Goal: Task Accomplishment & Management: Use online tool/utility

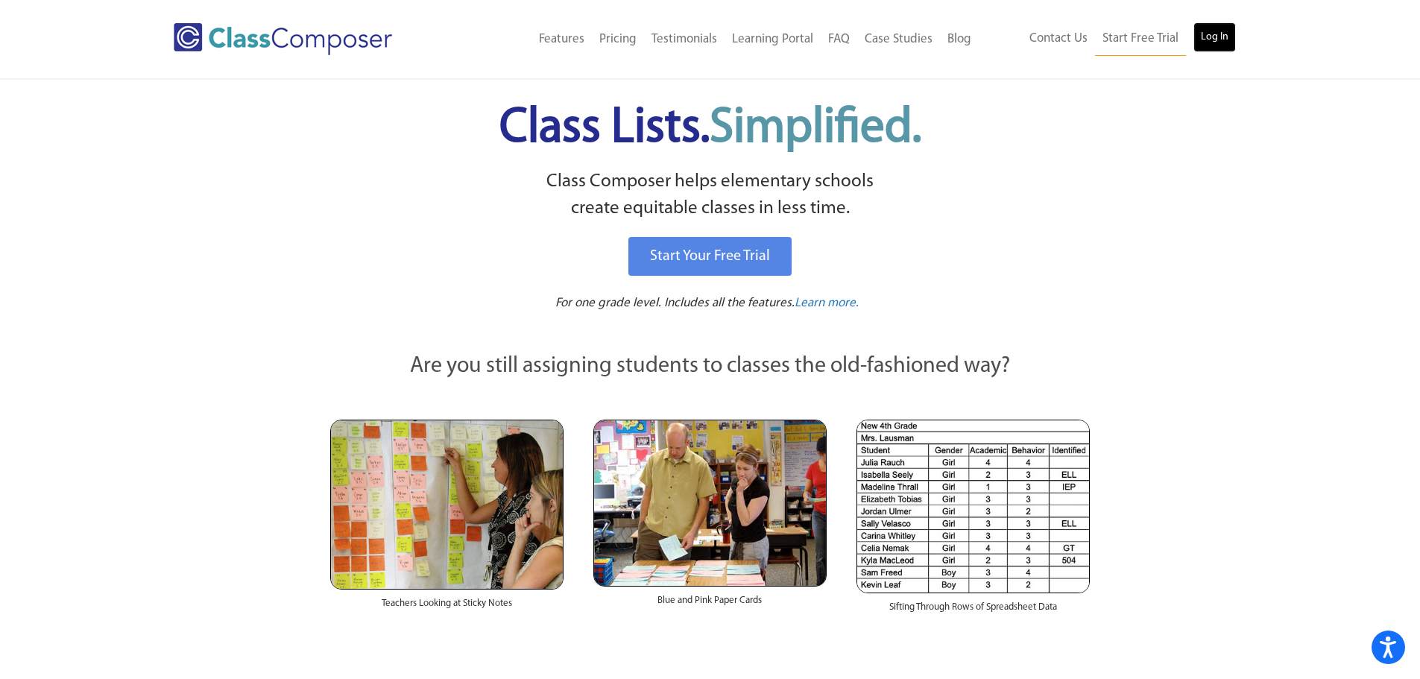
click at [1224, 34] on link "Log In" at bounding box center [1214, 37] width 42 height 30
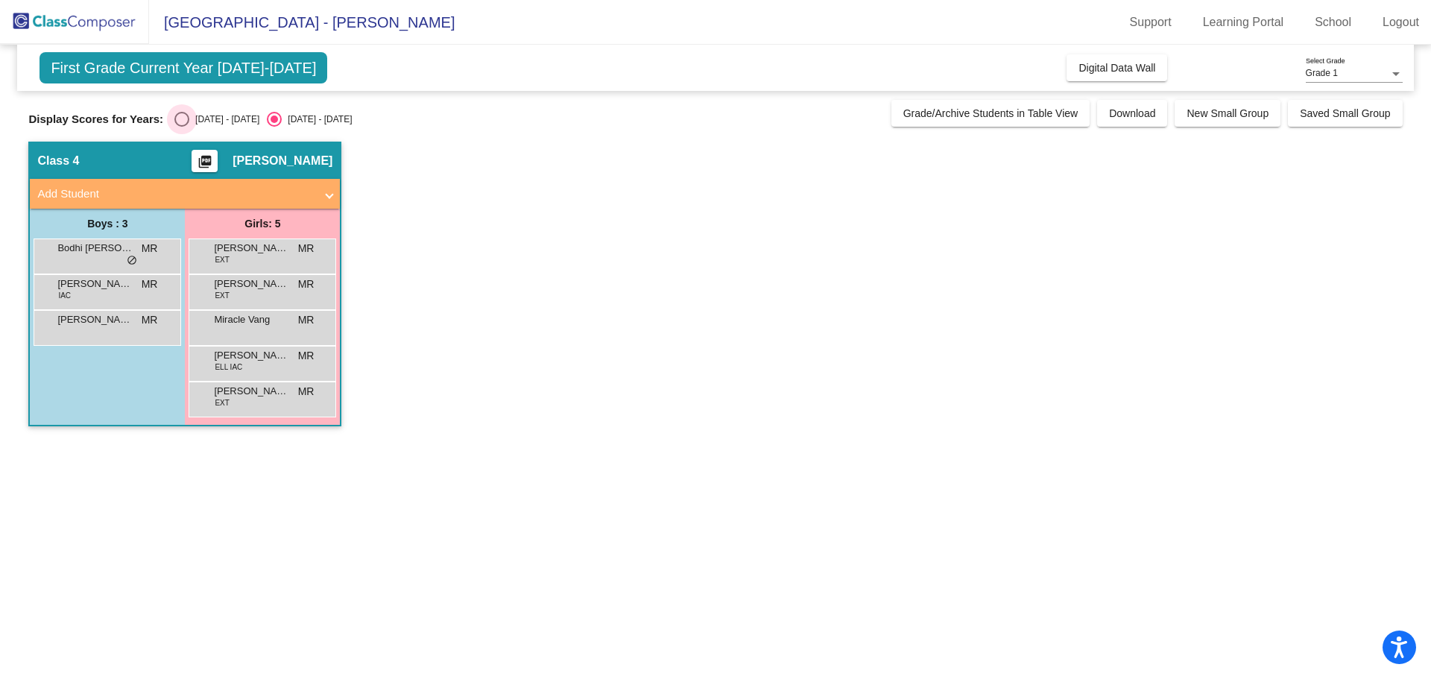
click at [184, 118] on div "Select an option" at bounding box center [181, 119] width 15 height 15
click at [182, 127] on input "2024 - 2025" at bounding box center [181, 127] width 1 height 1
radio input "true"
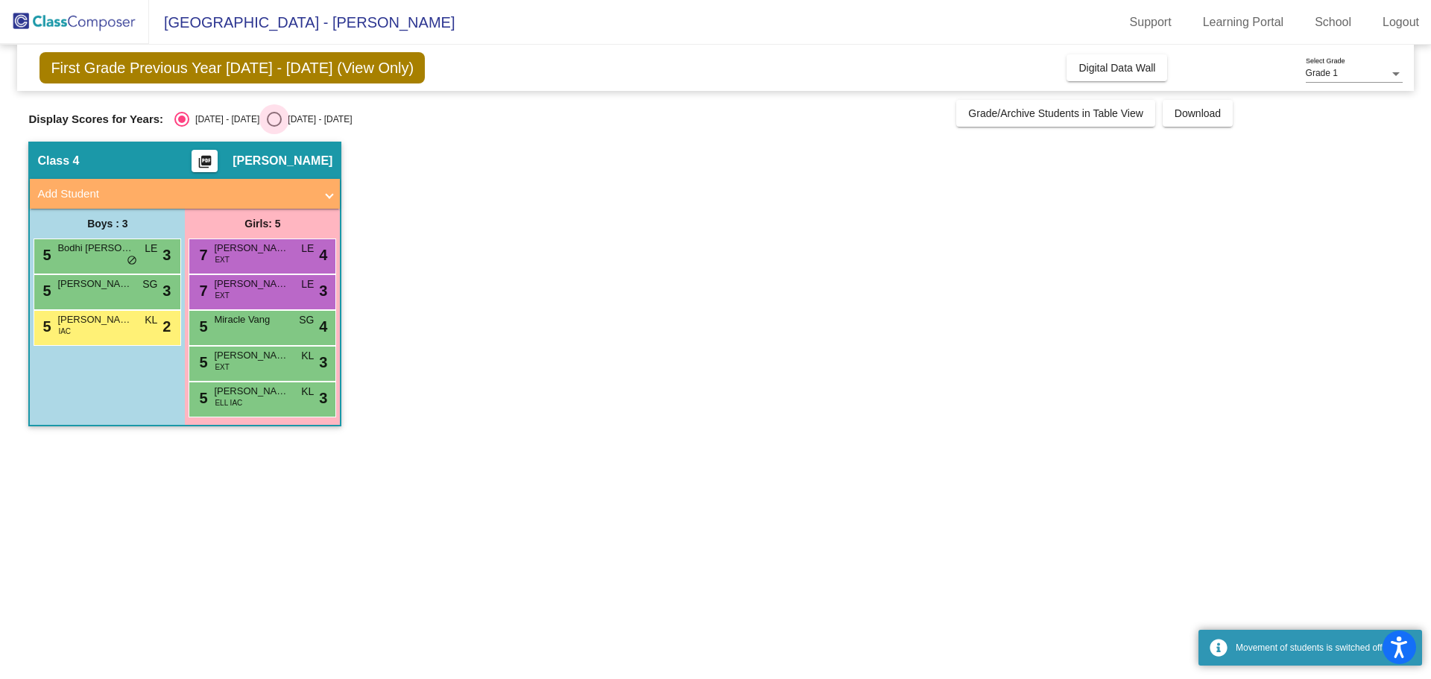
click at [267, 113] on div "Select an option" at bounding box center [274, 119] width 15 height 15
click at [273, 127] on input "2025 - 2026" at bounding box center [273, 127] width 1 height 1
radio input "true"
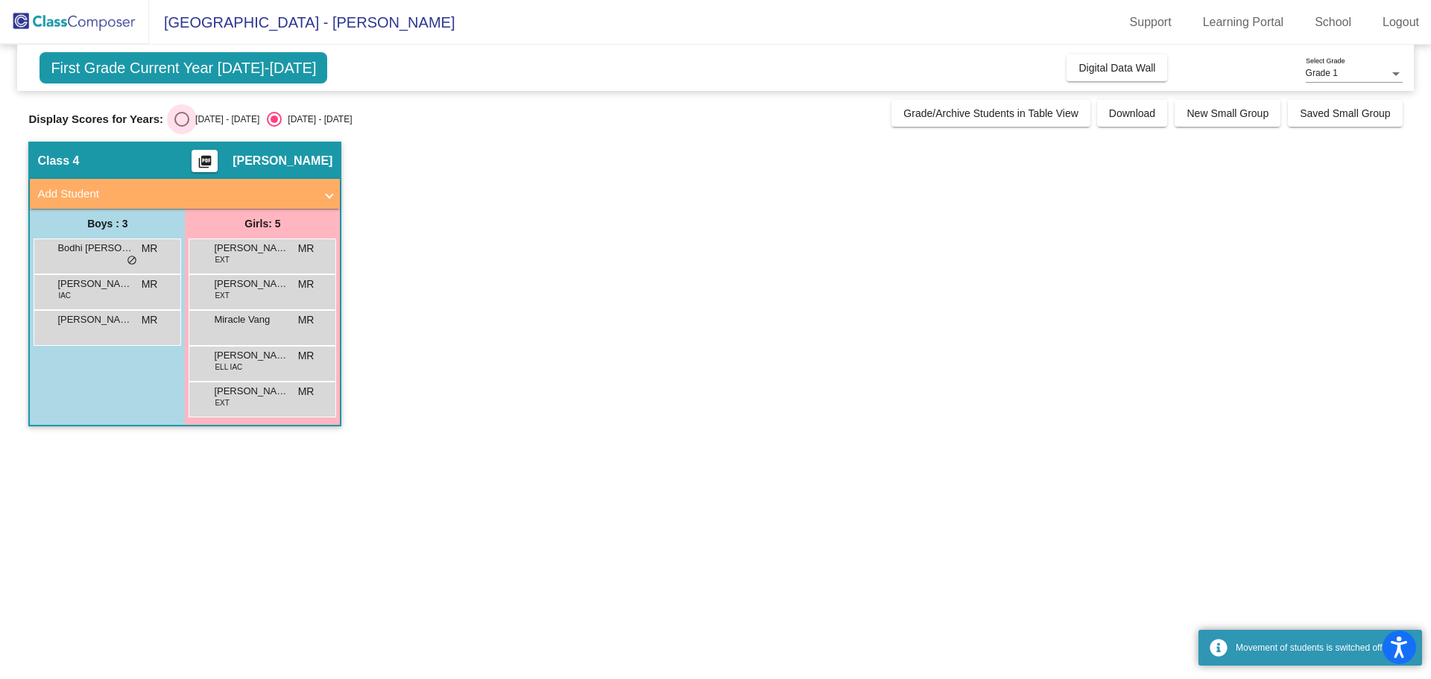
click at [178, 118] on div "Select an option" at bounding box center [181, 119] width 15 height 15
click at [181, 127] on input "2024 - 2025" at bounding box center [181, 127] width 1 height 1
radio input "true"
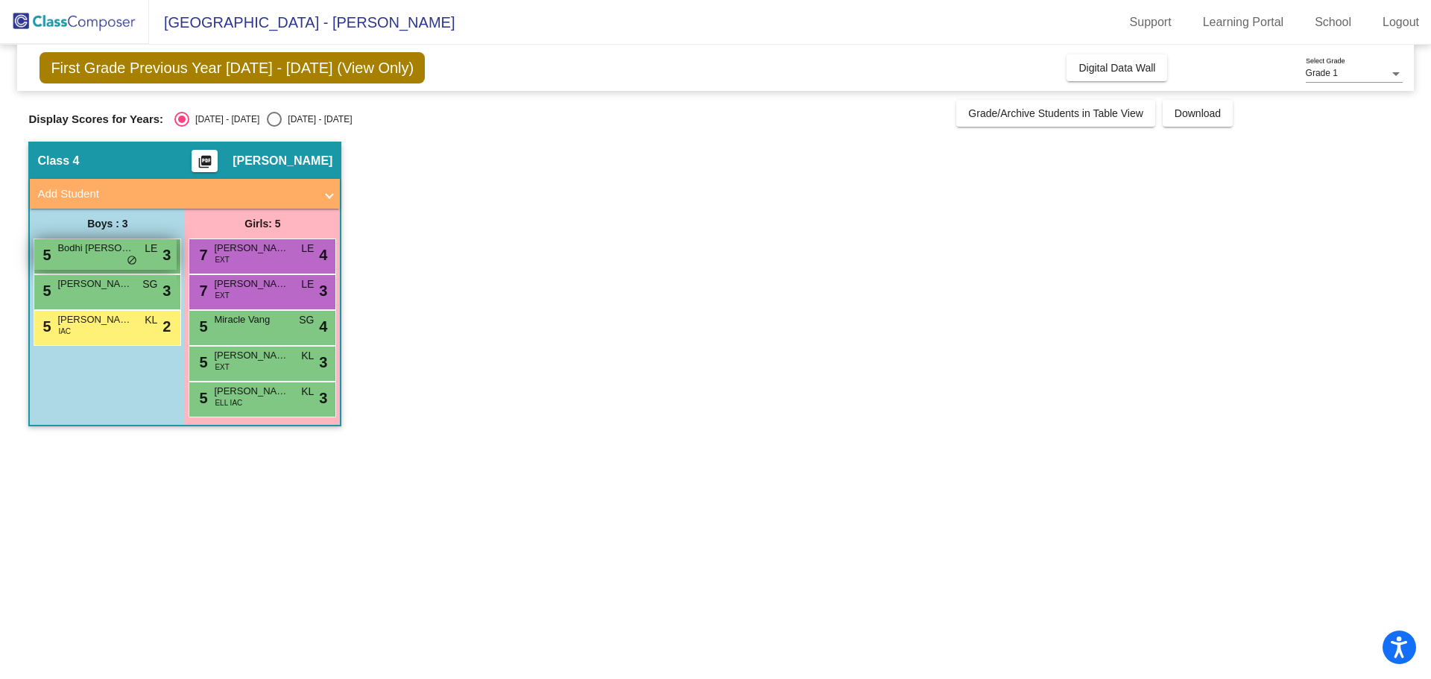
click at [152, 253] on span "LE" at bounding box center [151, 249] width 13 height 16
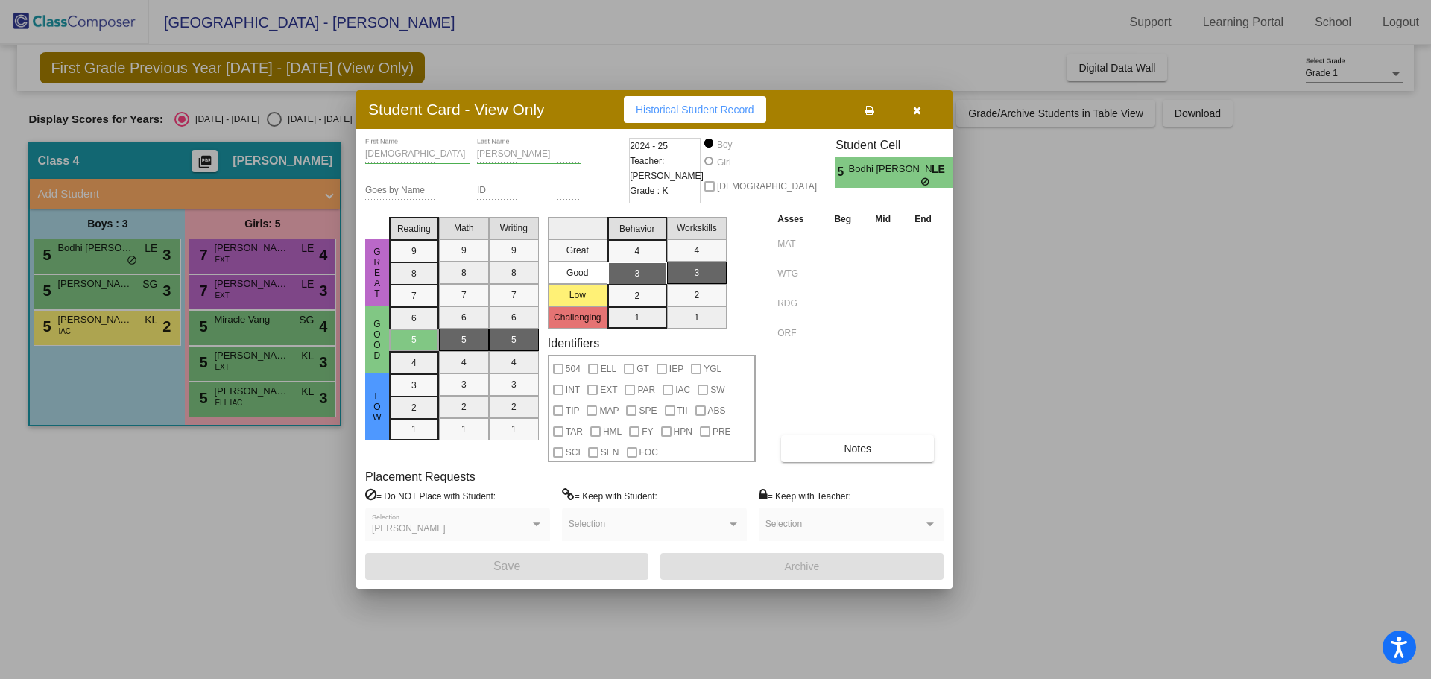
click at [917, 110] on icon "button" at bounding box center [917, 110] width 8 height 10
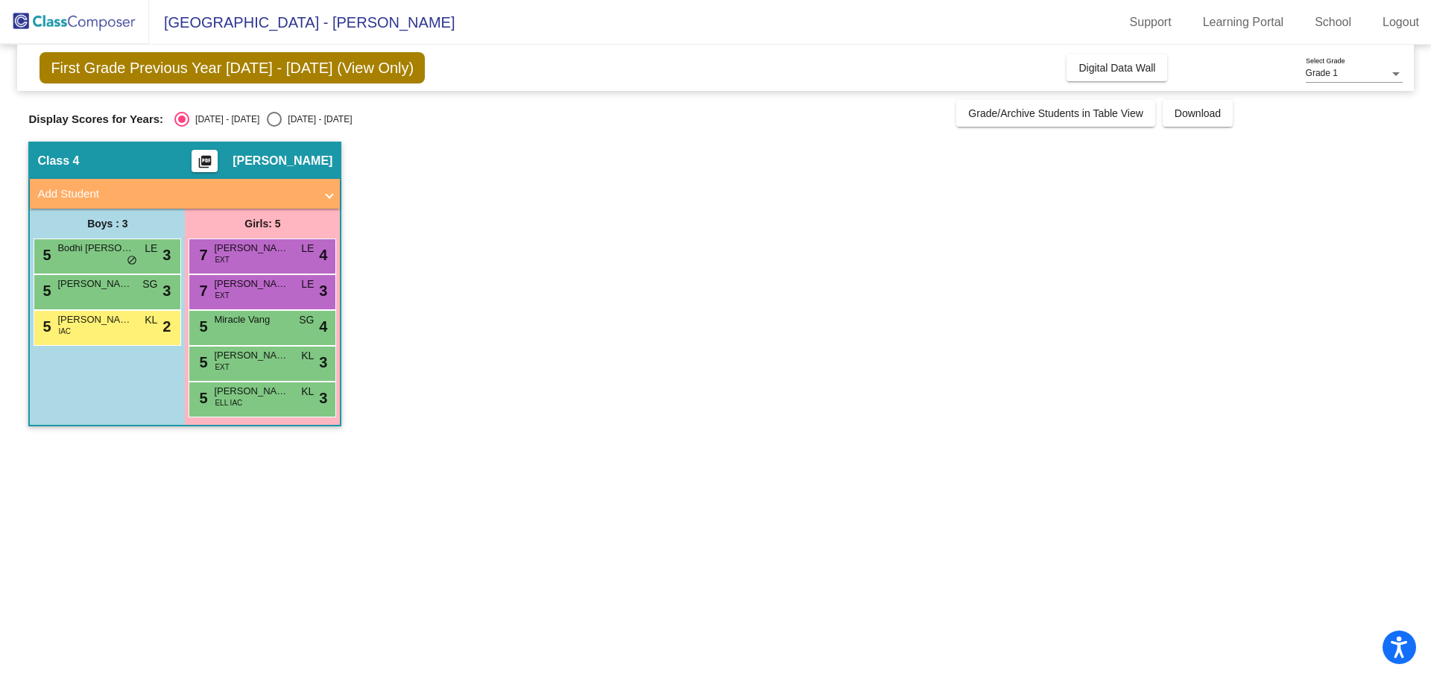
click at [1399, 71] on div at bounding box center [1395, 74] width 13 height 10
click at [1355, 95] on span "Grade 2" at bounding box center [1354, 100] width 97 height 27
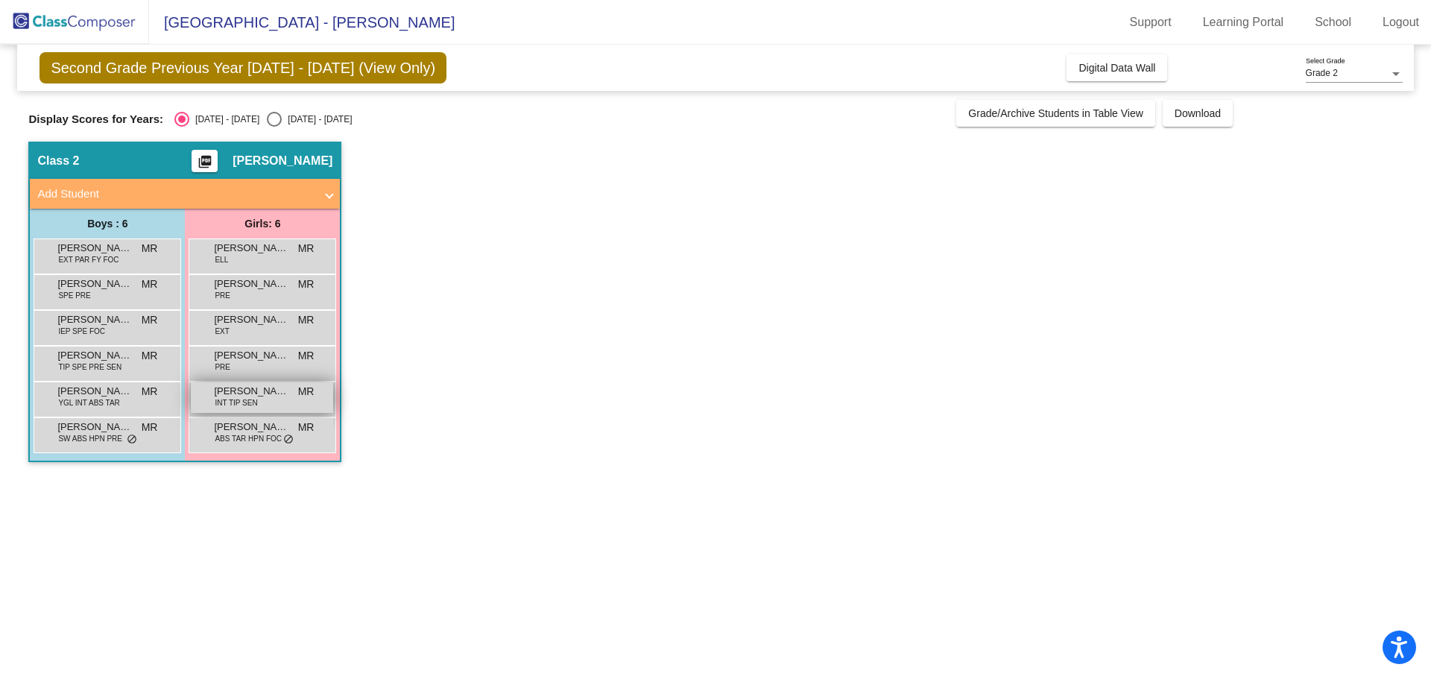
click at [256, 402] on span "INT TIP SEN" at bounding box center [236, 402] width 42 height 11
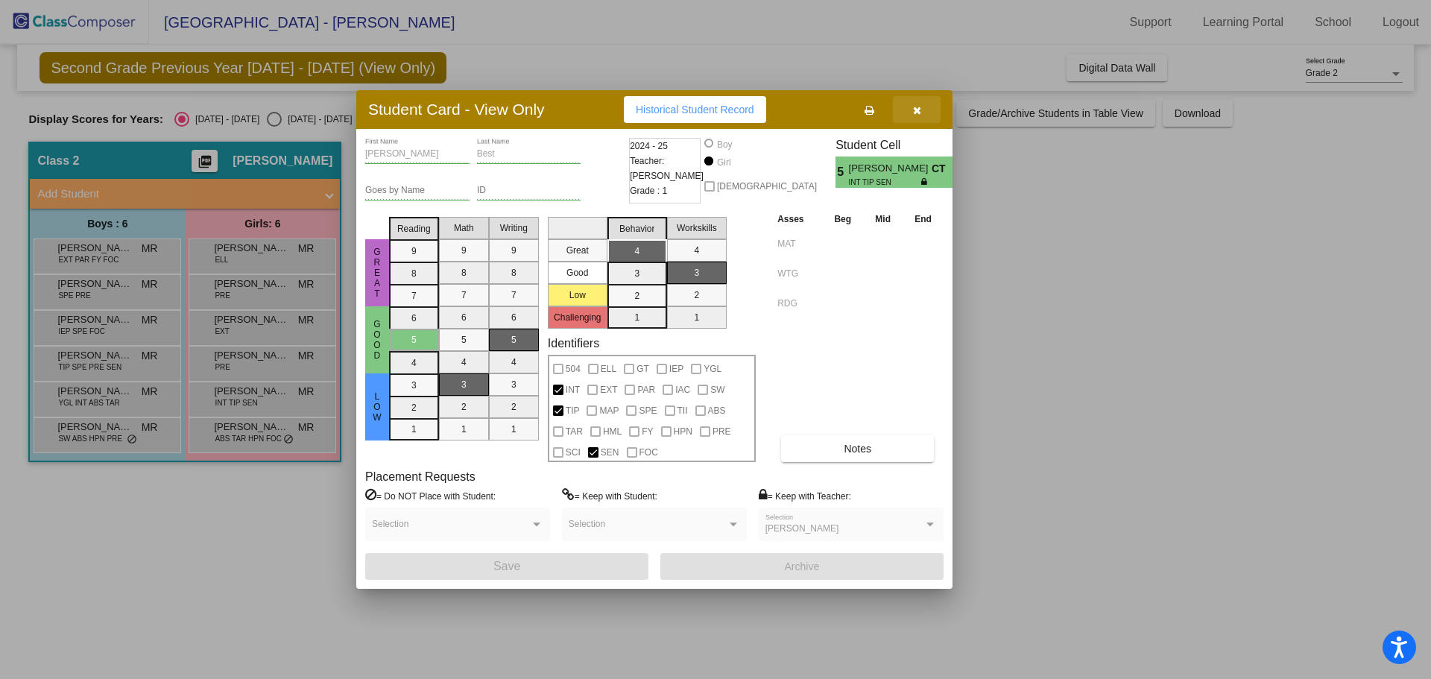
click at [917, 107] on icon "button" at bounding box center [917, 110] width 8 height 10
